Goal: Task Accomplishment & Management: Manage account settings

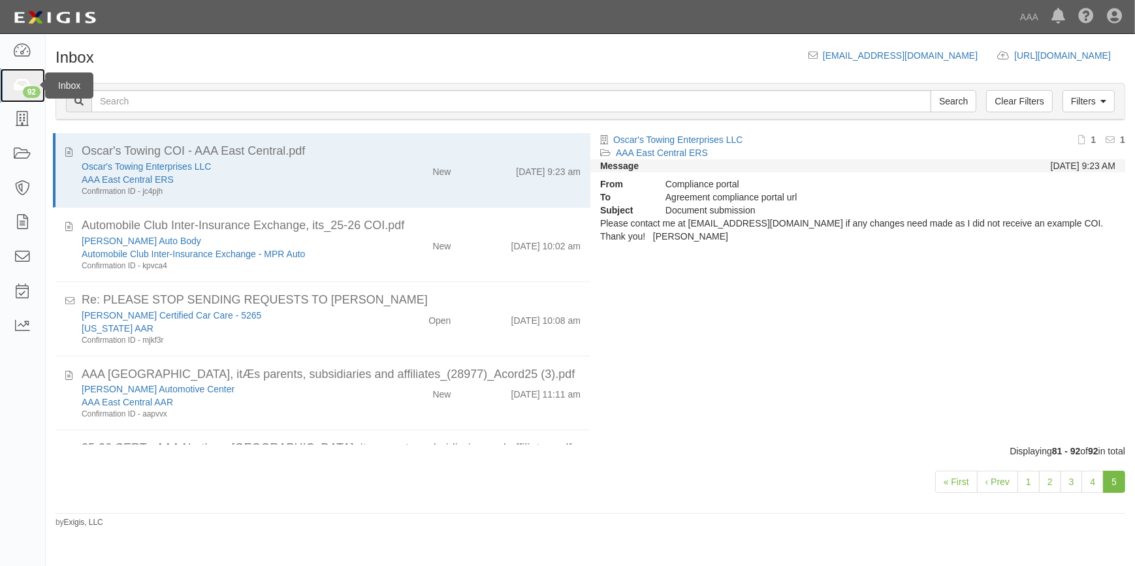
drag, startPoint x: 0, startPoint y: 0, endPoint x: 27, endPoint y: 86, distance: 90.2
click at [27, 86] on div "92" at bounding box center [32, 92] width 18 height 12
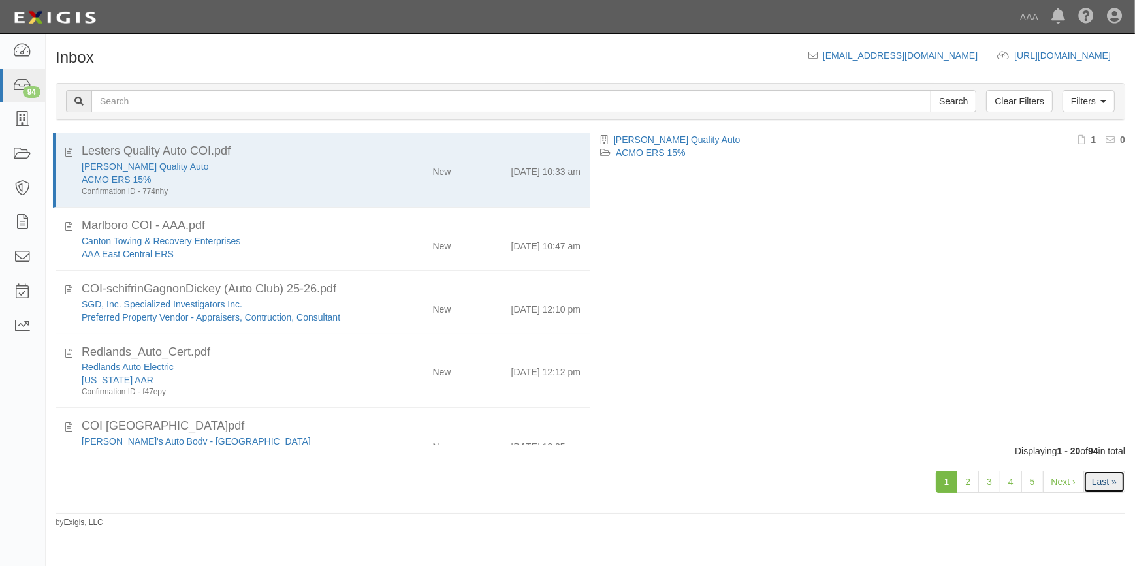
click at [1105, 477] on link "Last »" at bounding box center [1104, 482] width 42 height 22
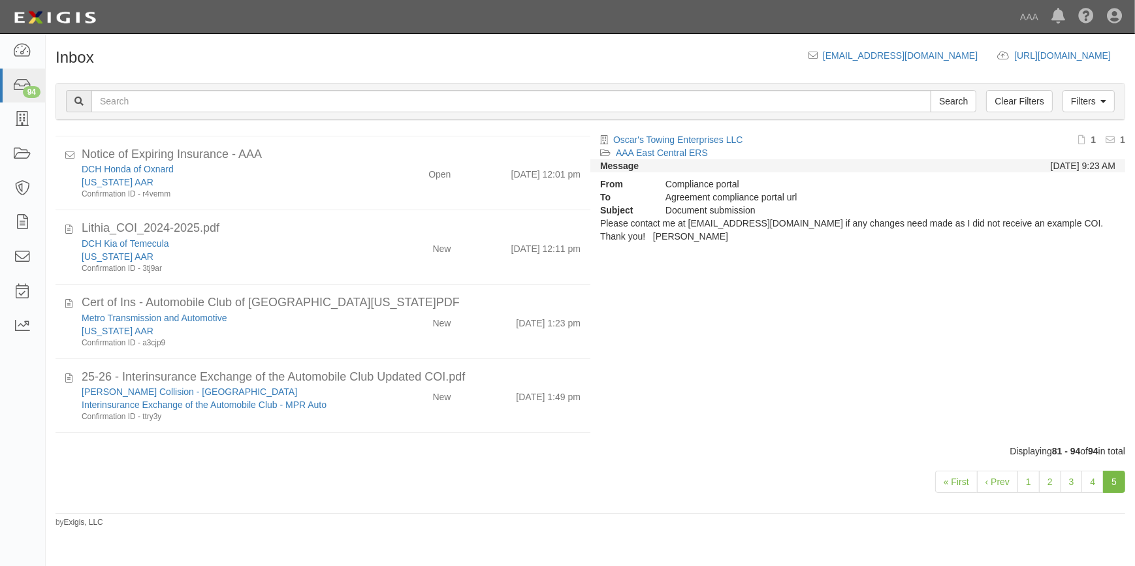
scroll to position [412, 0]
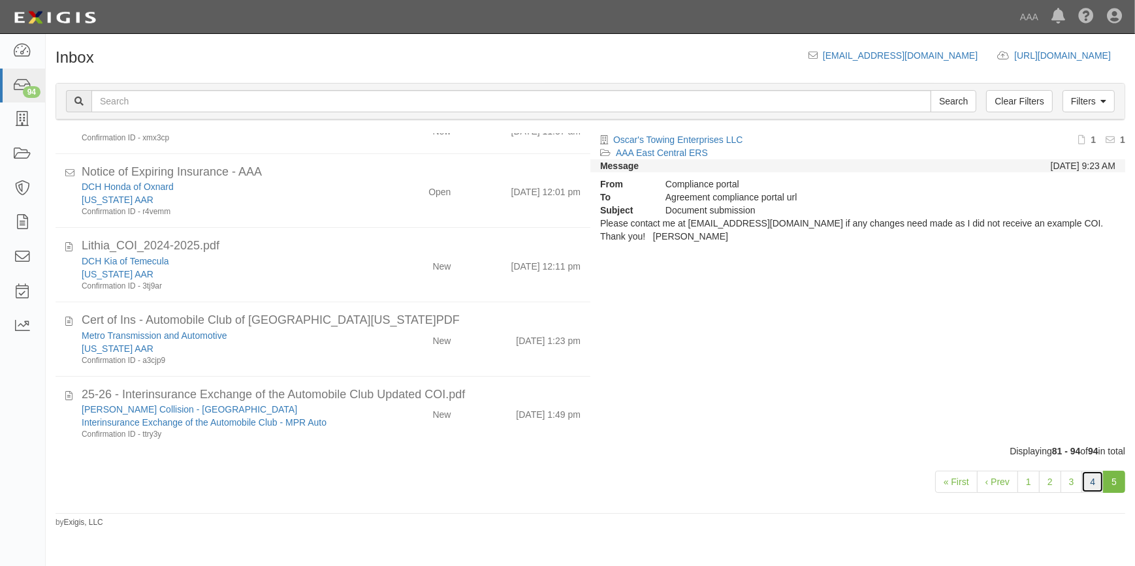
click at [1094, 488] on link "4" at bounding box center [1092, 482] width 22 height 22
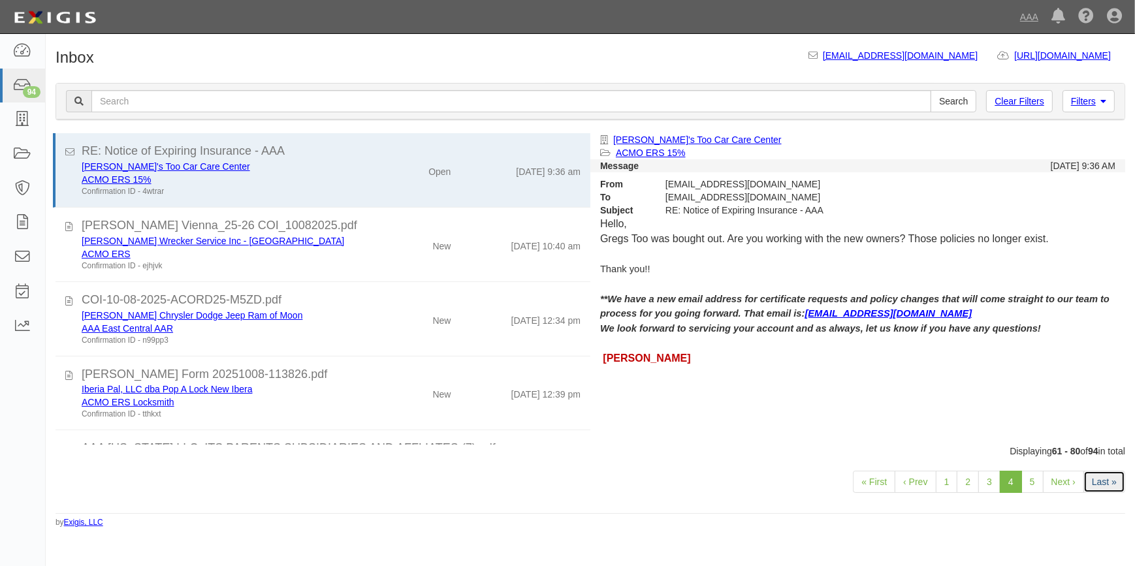
click at [1110, 480] on link "Last »" at bounding box center [1104, 482] width 42 height 22
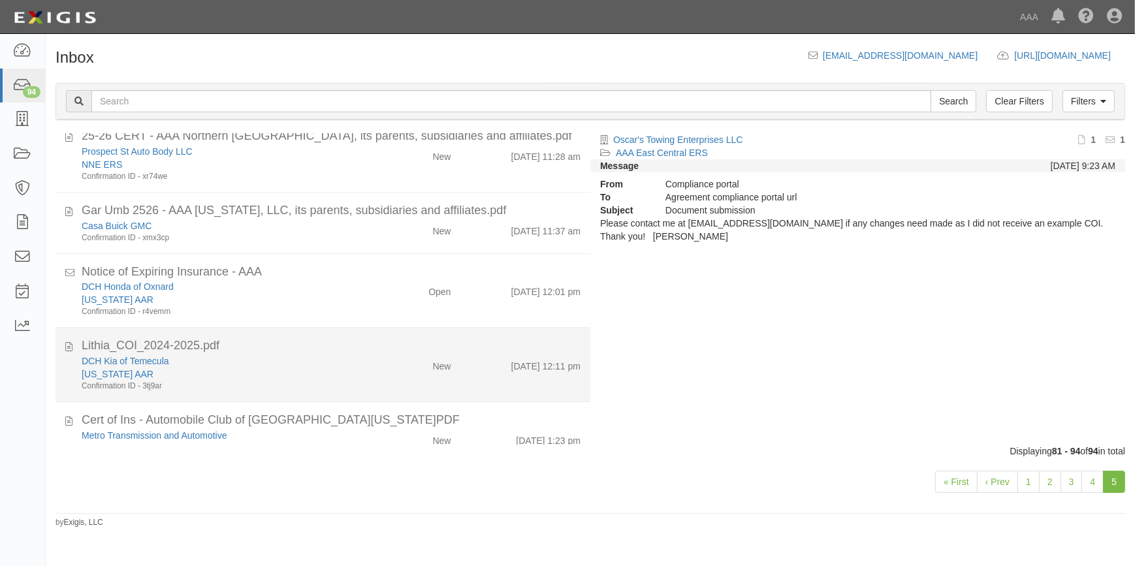
scroll to position [294, 0]
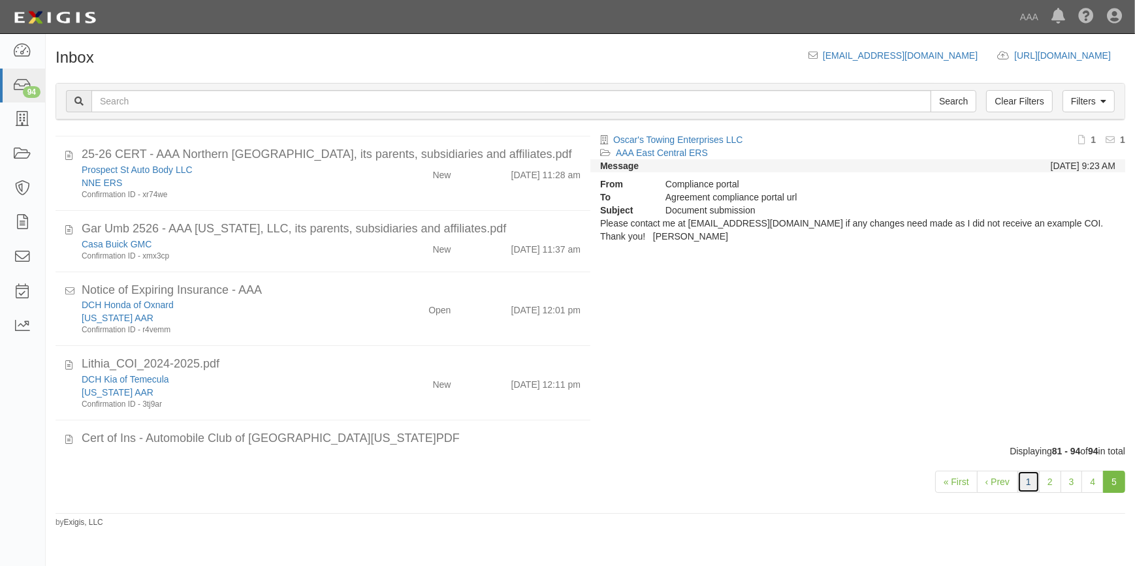
click at [1024, 486] on link "1" at bounding box center [1028, 482] width 22 height 22
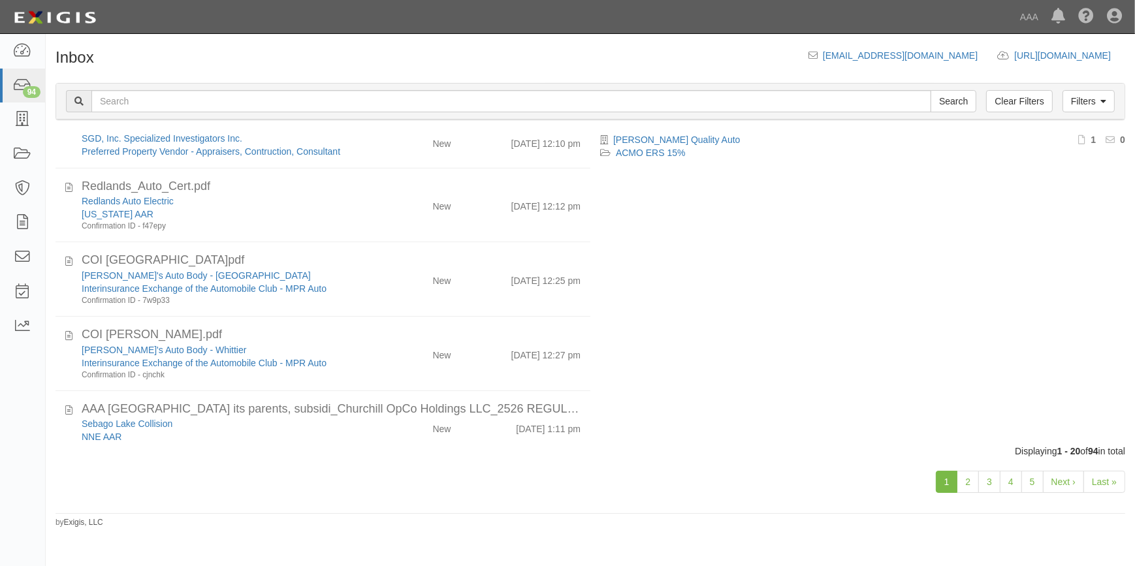
scroll to position [178, 0]
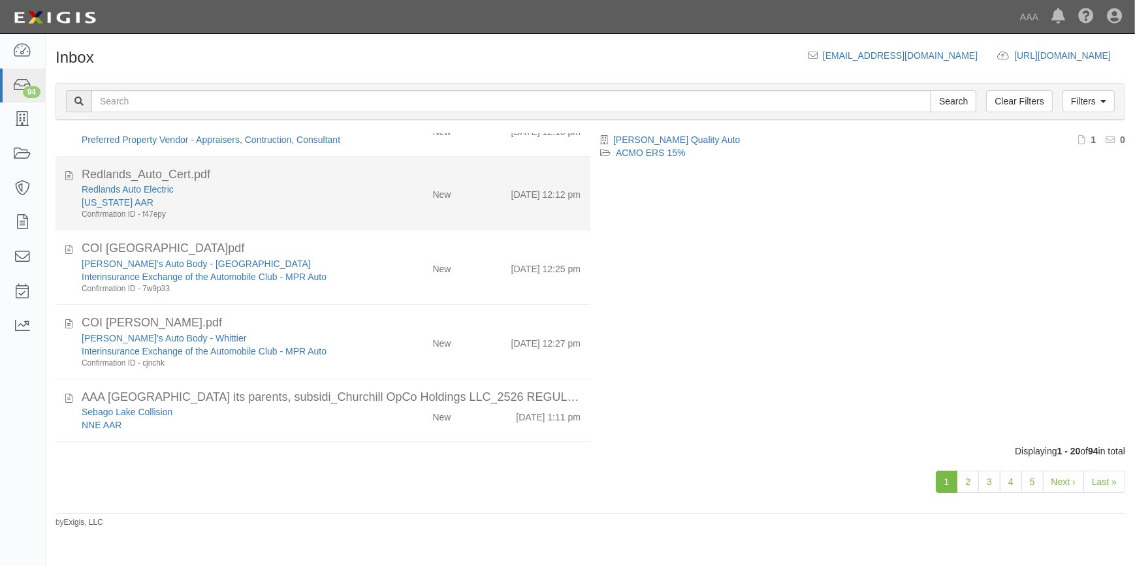
click at [273, 204] on div "California AAR" at bounding box center [223, 202] width 283 height 13
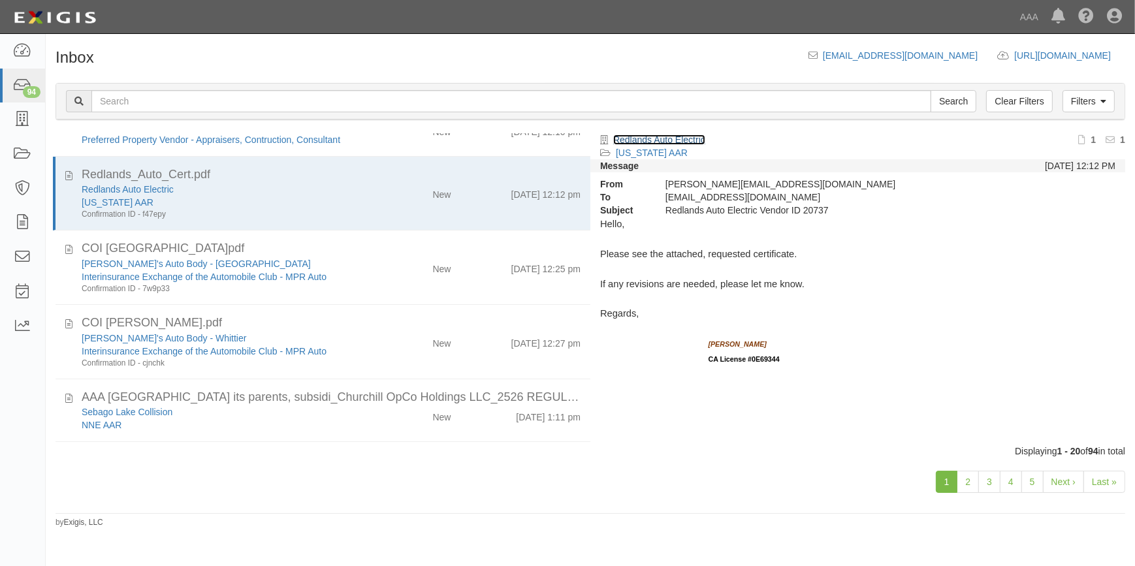
click at [646, 137] on link "Redlands Auto Electric" at bounding box center [659, 139] width 92 height 10
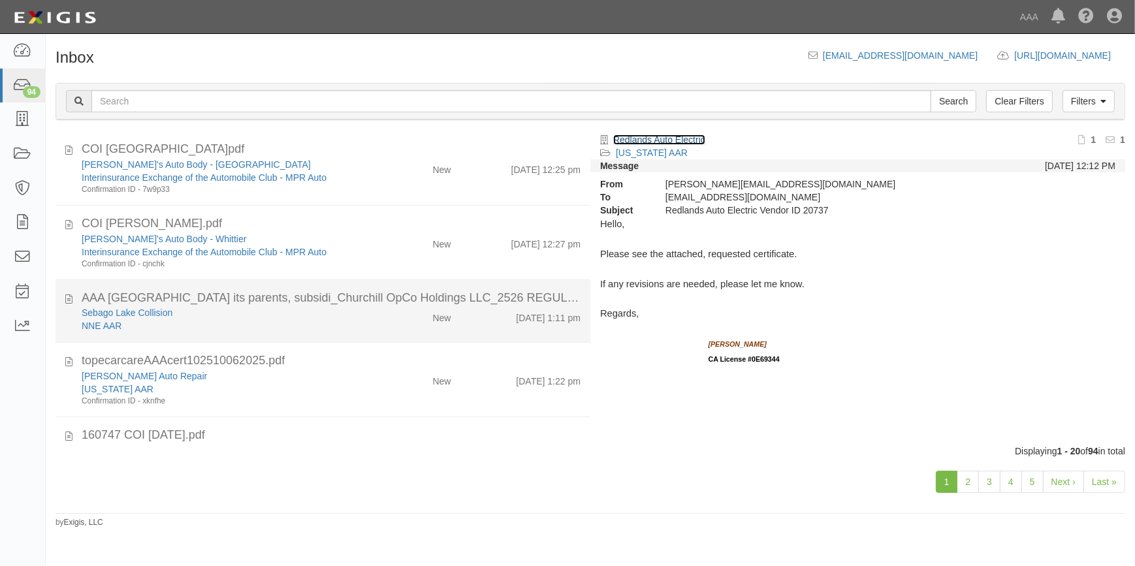
scroll to position [296, 0]
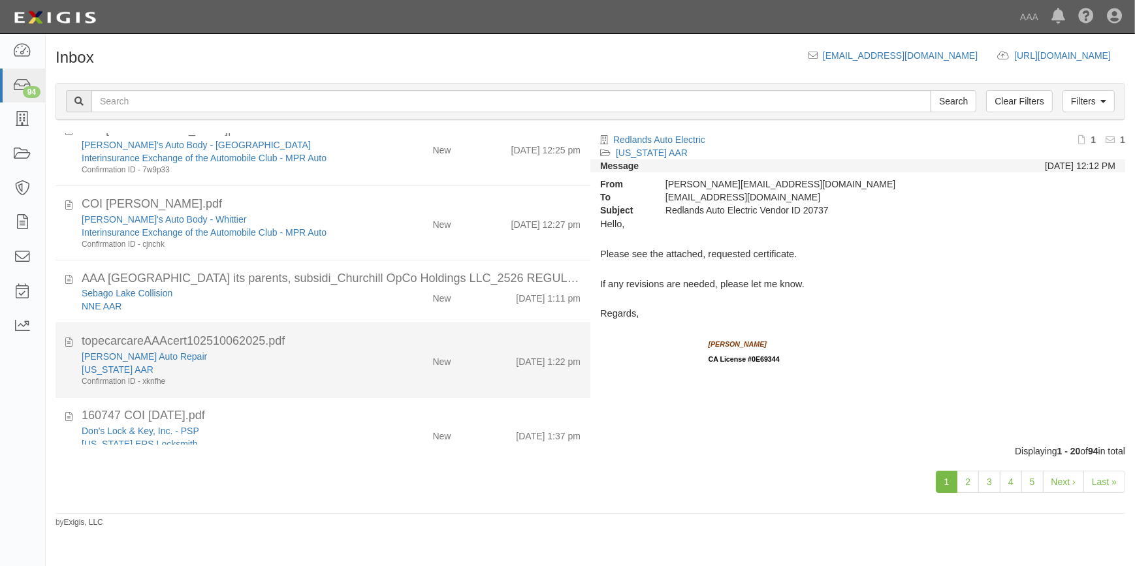
click at [317, 350] on div "Tope's Auto Repair" at bounding box center [223, 356] width 283 height 13
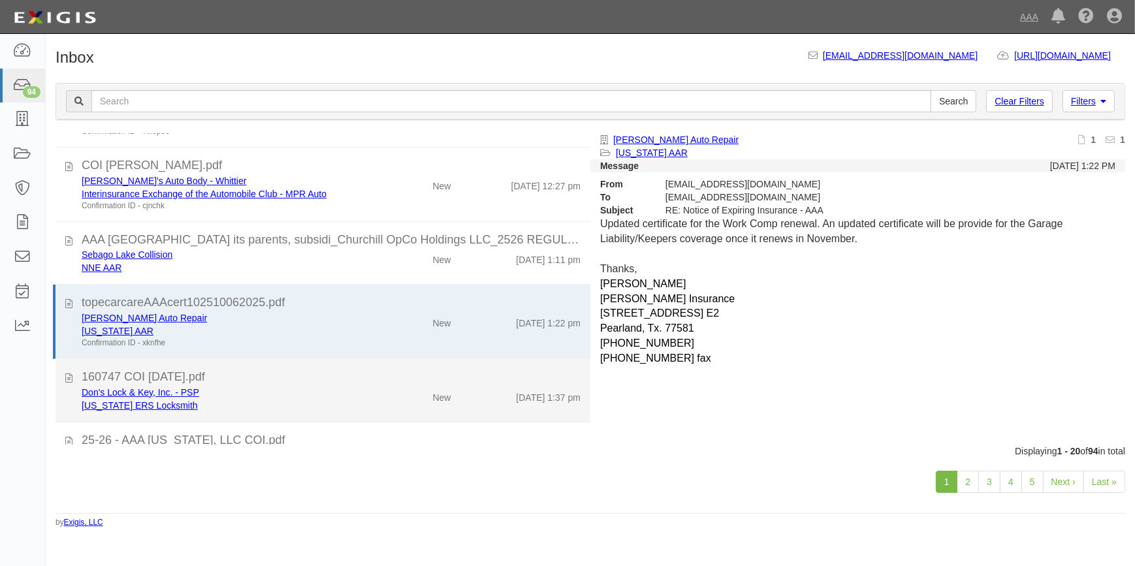
scroll to position [415, 0]
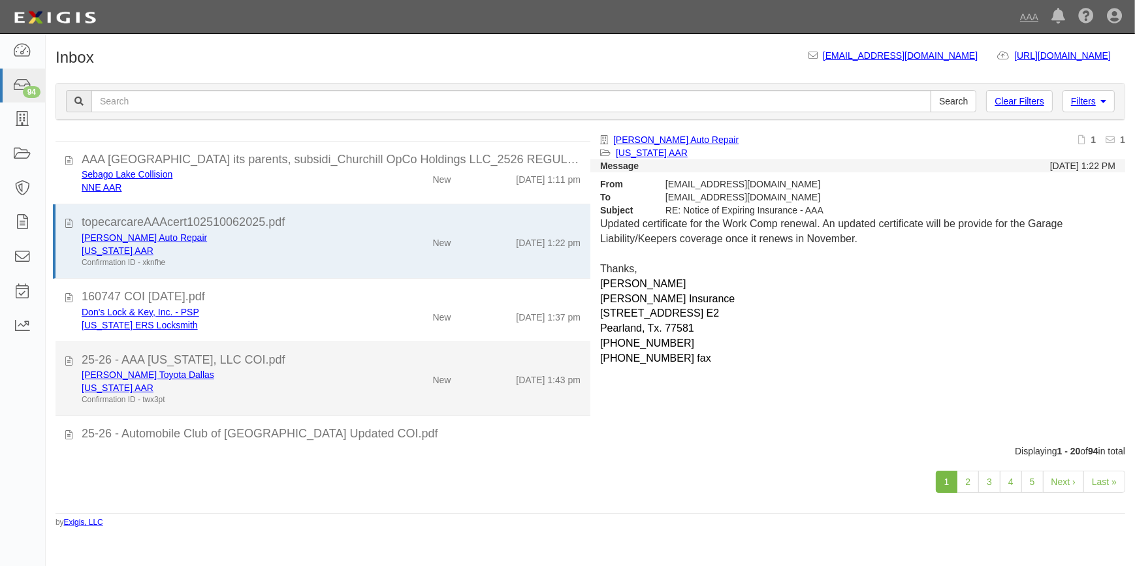
click at [286, 390] on div "[US_STATE] AAR" at bounding box center [223, 387] width 283 height 13
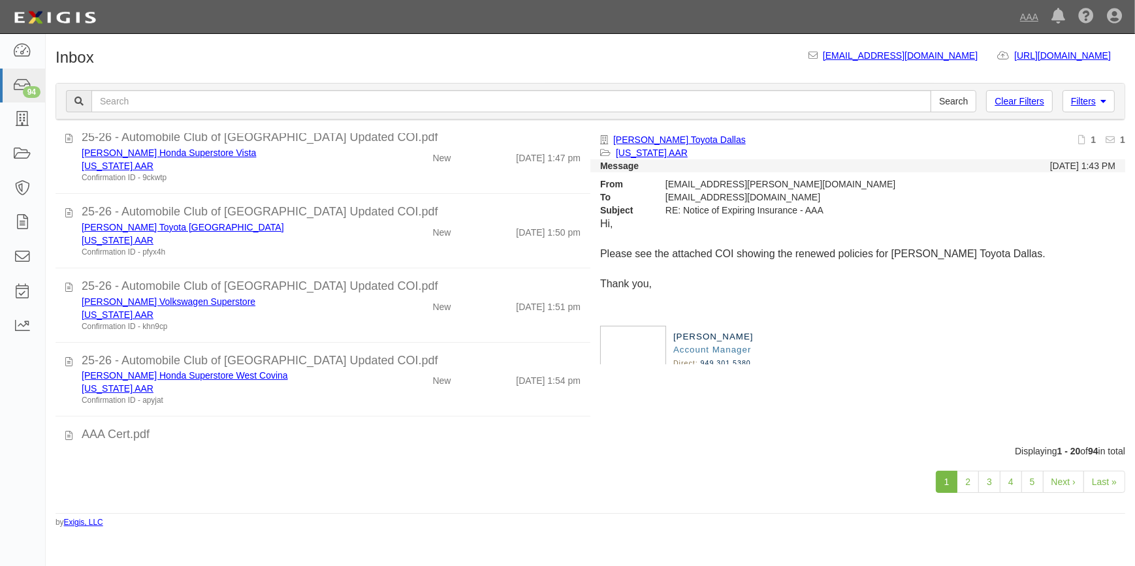
scroll to position [771, 0]
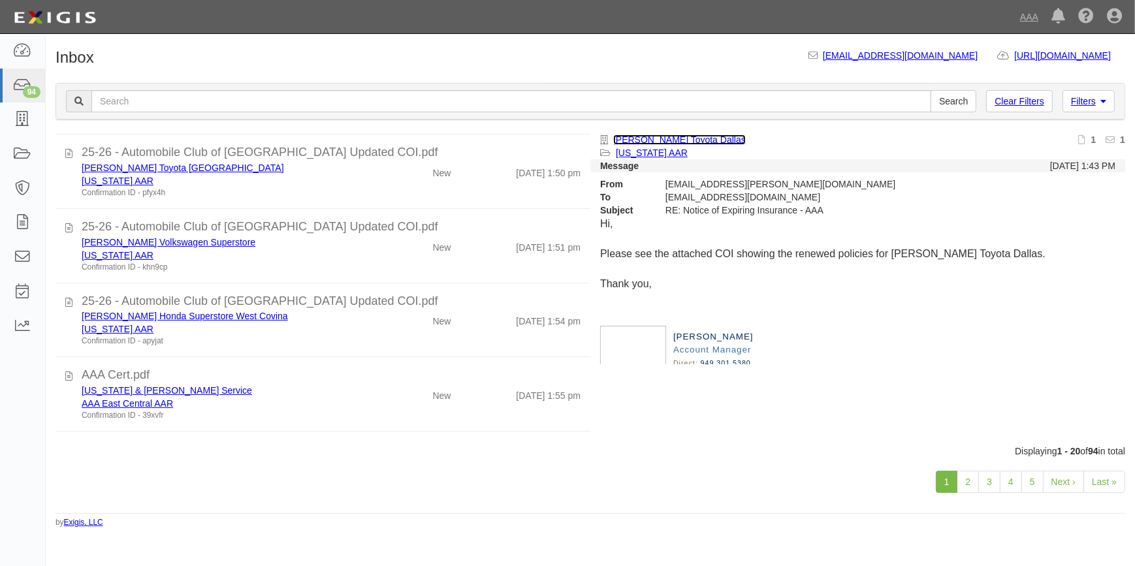
click at [687, 137] on link "[PERSON_NAME] Toyota Dallas" at bounding box center [679, 139] width 133 height 10
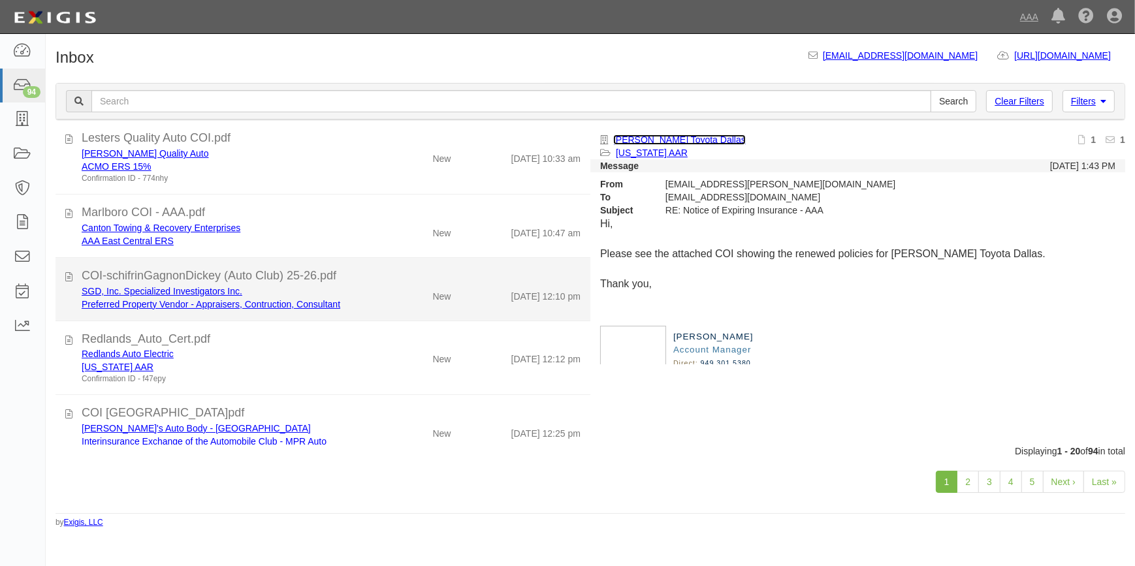
scroll to position [0, 0]
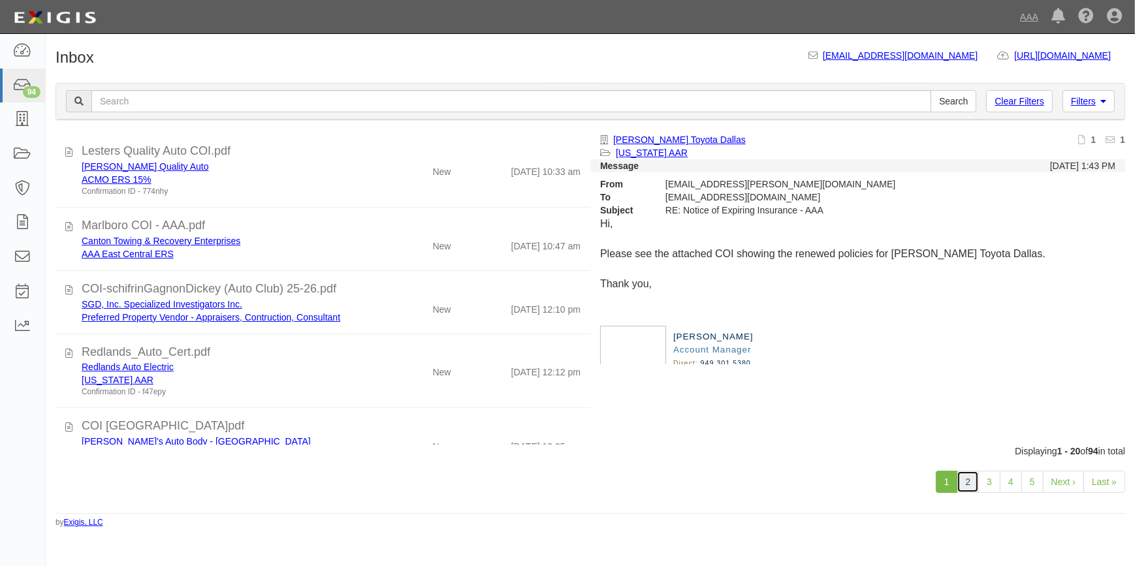
click at [973, 477] on link "2" at bounding box center [967, 482] width 22 height 22
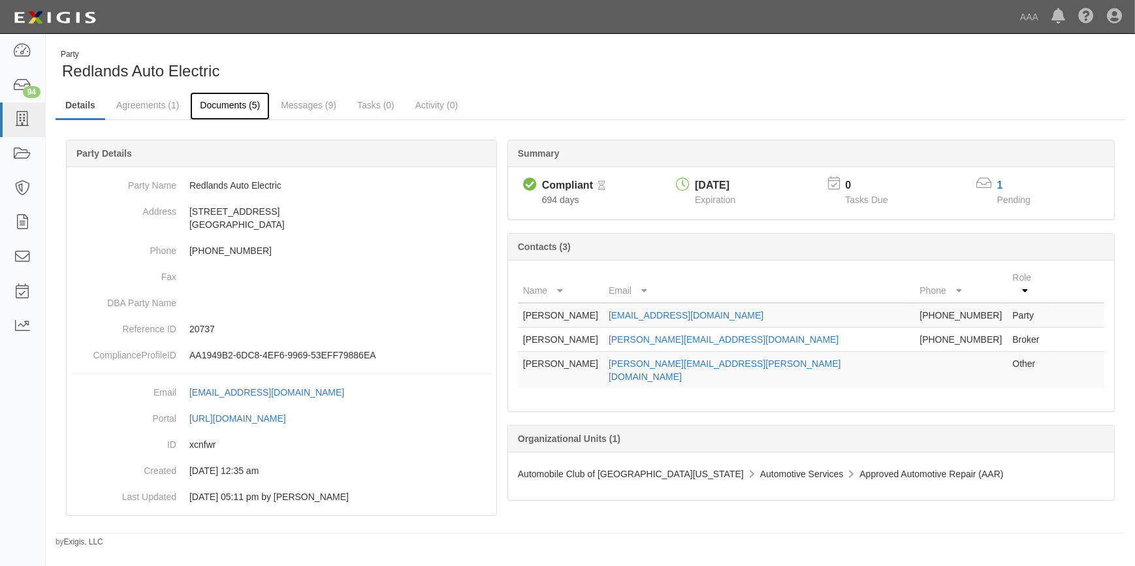
click at [231, 104] on link "Documents (5)" at bounding box center [230, 106] width 80 height 28
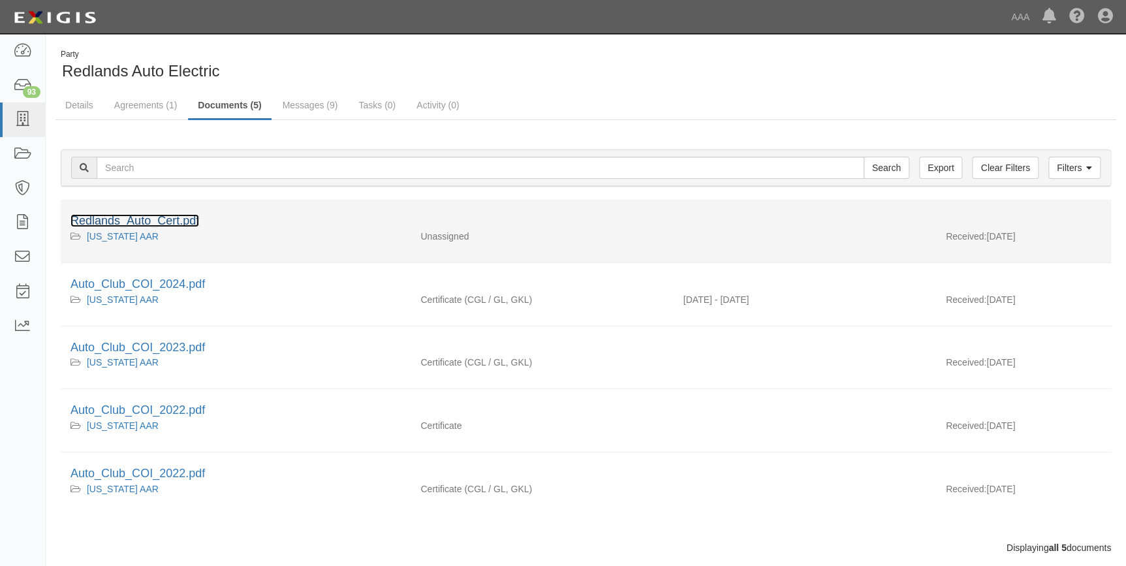
click at [172, 220] on link "Redlands_Auto_Cert.pdf" at bounding box center [135, 220] width 129 height 13
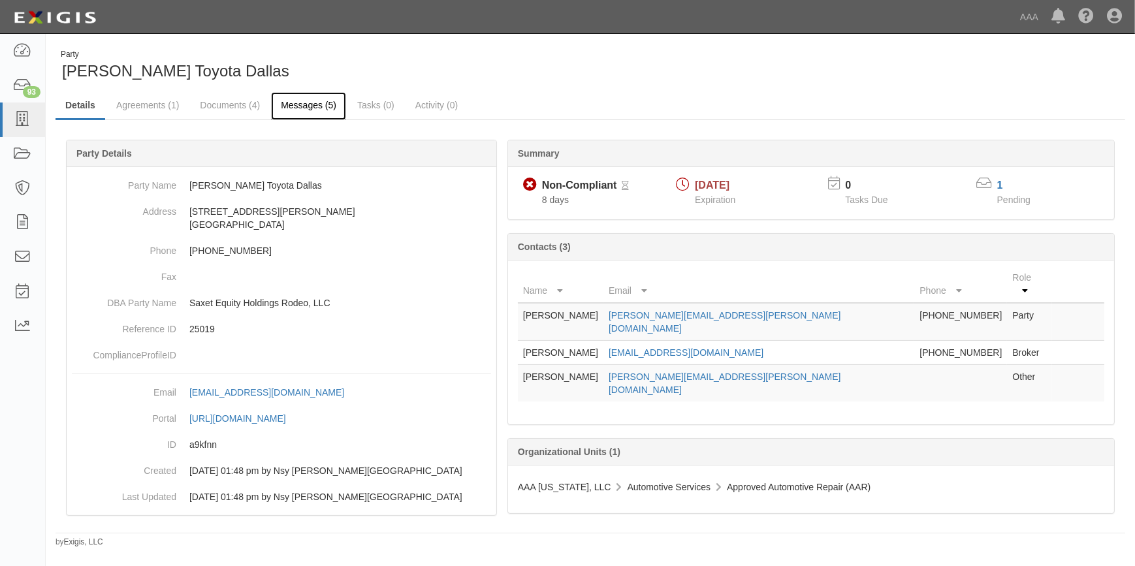
click at [297, 104] on link "Messages (5)" at bounding box center [308, 106] width 75 height 28
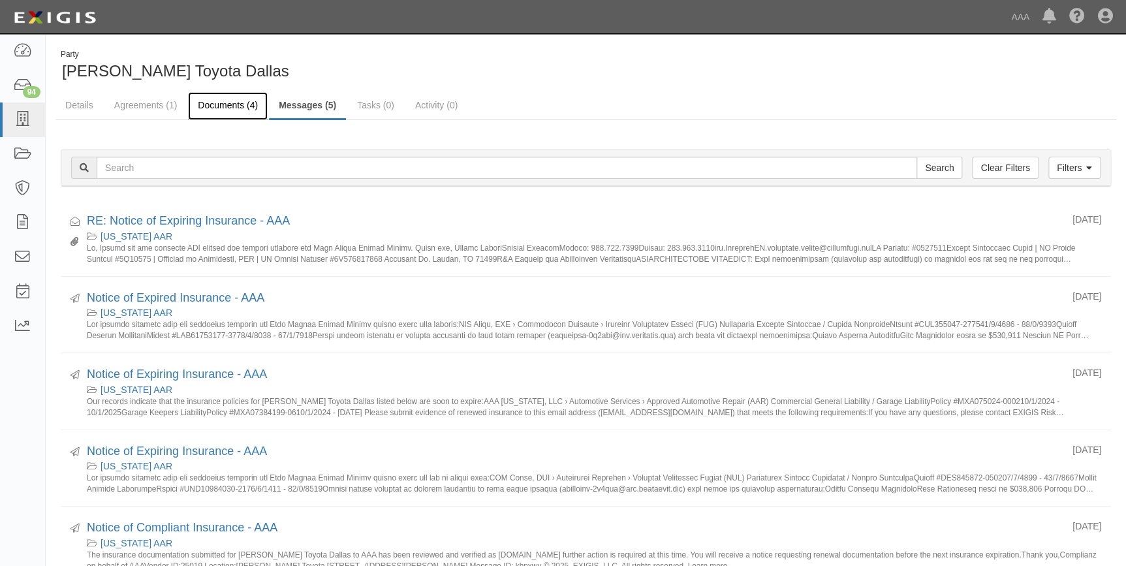
click at [215, 109] on link "Documents (4)" at bounding box center [228, 106] width 80 height 28
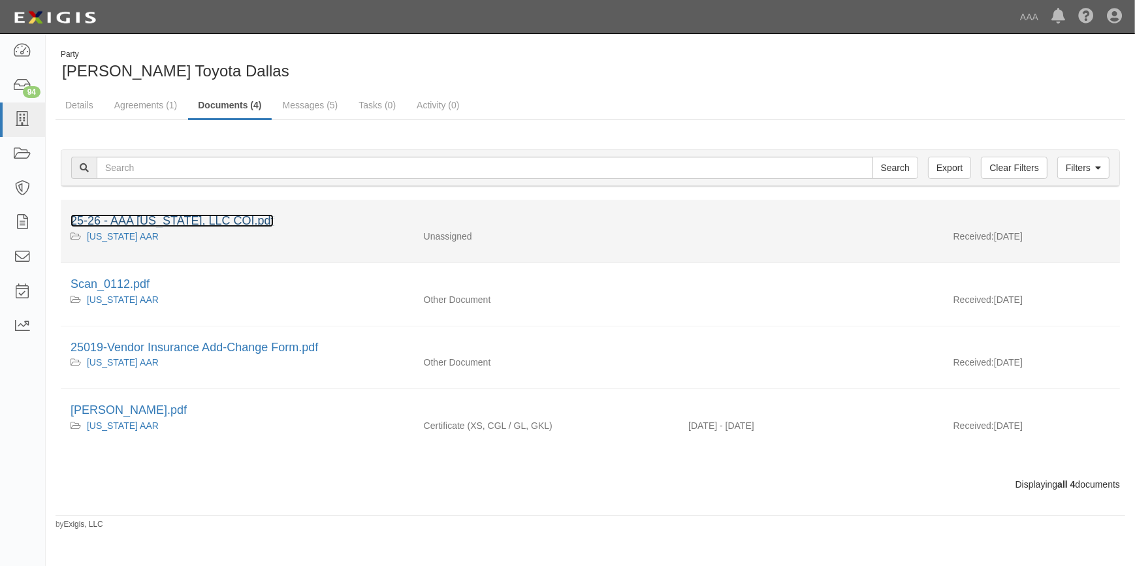
click at [181, 219] on link "25-26 - AAA [US_STATE], LLC COI.pdf" at bounding box center [172, 220] width 203 height 13
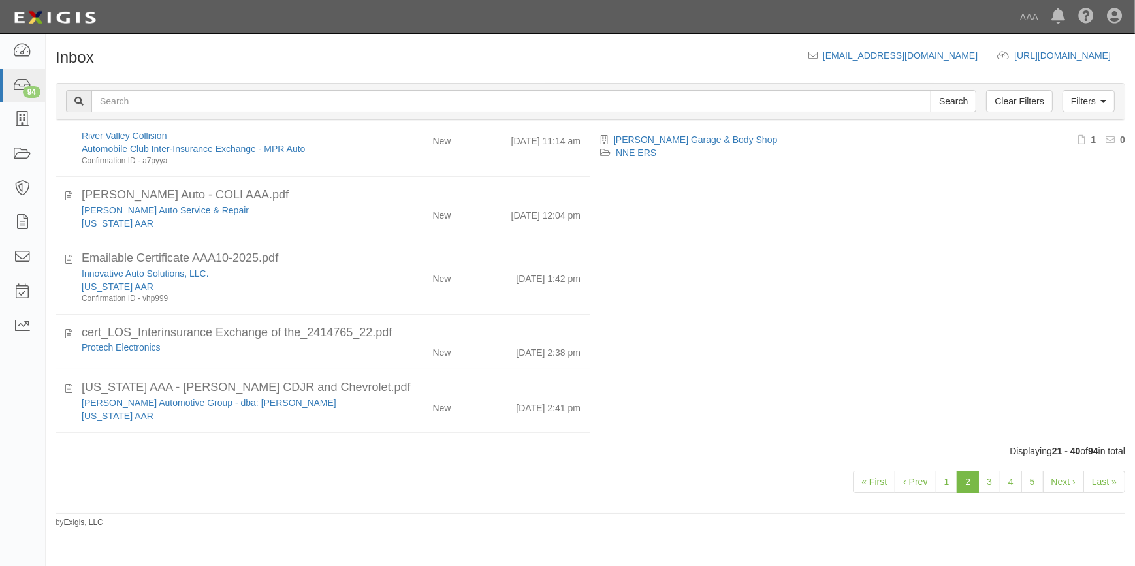
scroll to position [890, 0]
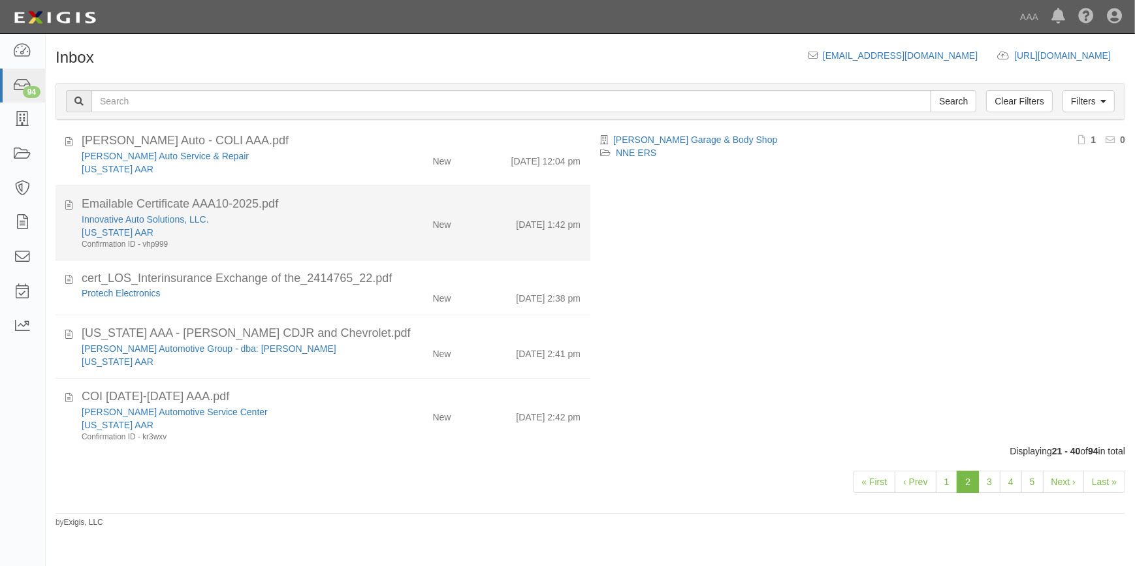
click at [255, 239] on div "Confirmation ID - vhp999" at bounding box center [223, 244] width 283 height 11
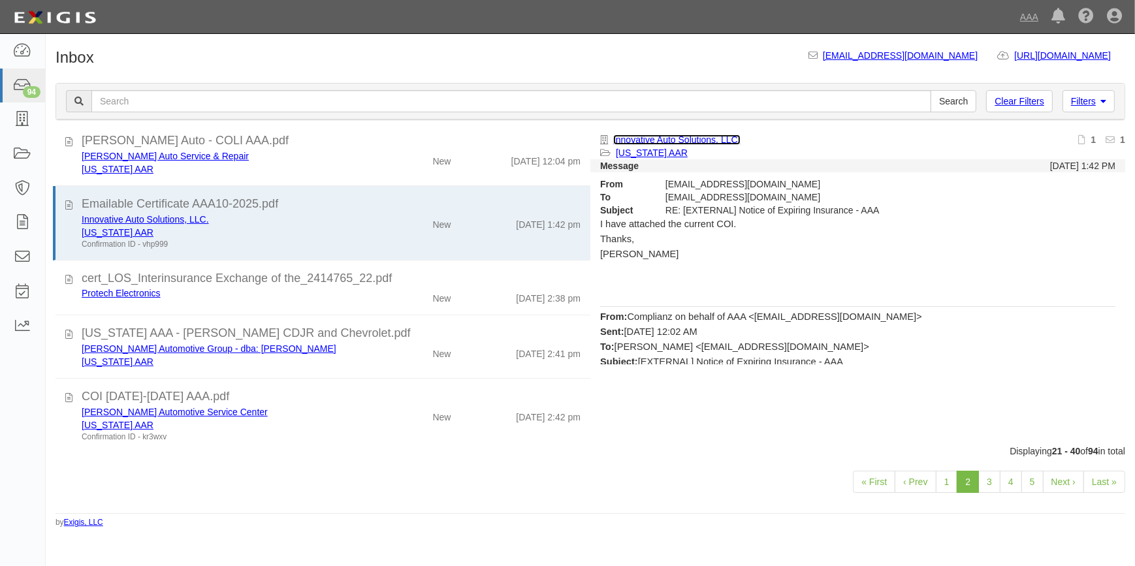
click at [712, 140] on link "Innovative Auto Solutions, LLC." at bounding box center [676, 139] width 127 height 10
click at [1113, 10] on icon at bounding box center [1114, 17] width 15 height 16
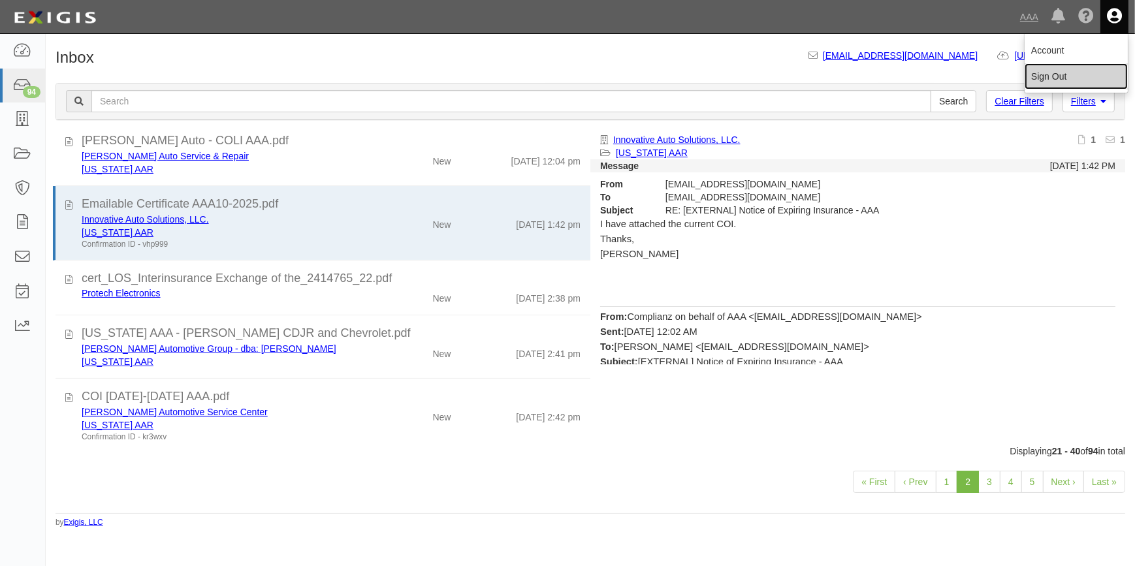
click at [1053, 76] on link "Sign Out" at bounding box center [1075, 76] width 103 height 26
